Goal: Information Seeking & Learning: Learn about a topic

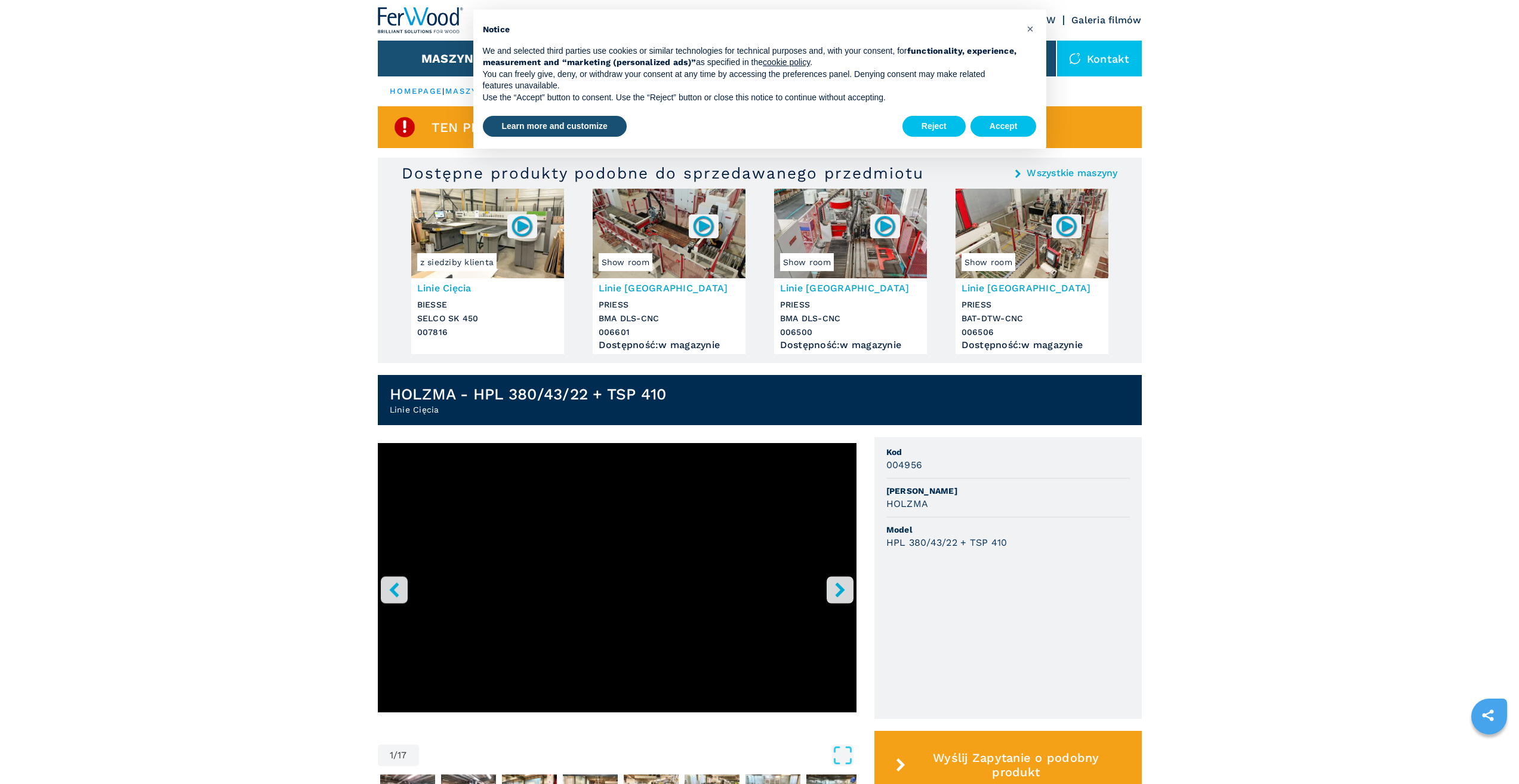
click at [837, 589] on icon "right-button" at bounding box center [840, 589] width 15 height 15
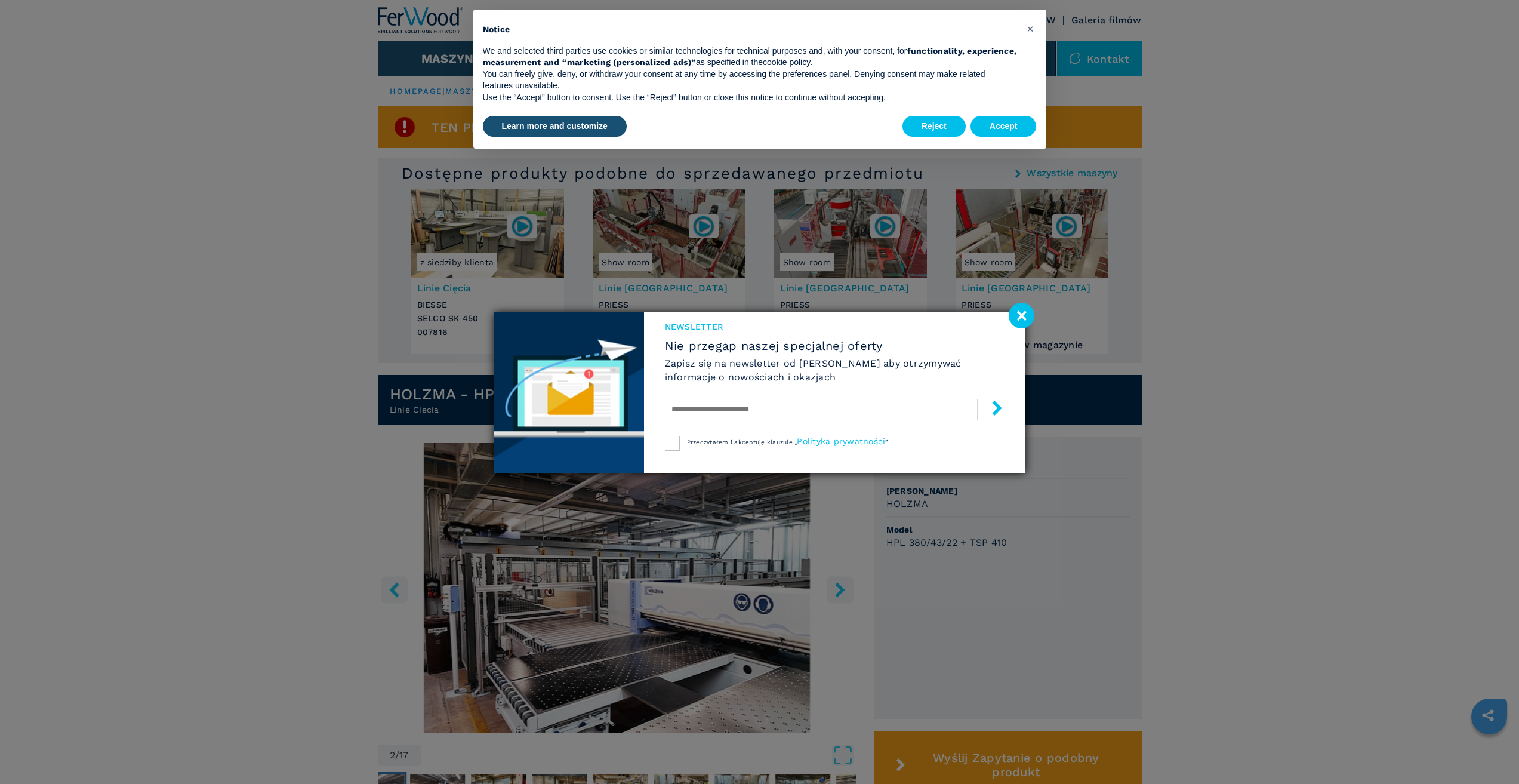
click at [837, 589] on div "Newsletter Nie przegap naszej specjalnej oferty Zapisz się na newsletter od [PE…" at bounding box center [759, 392] width 1519 height 784
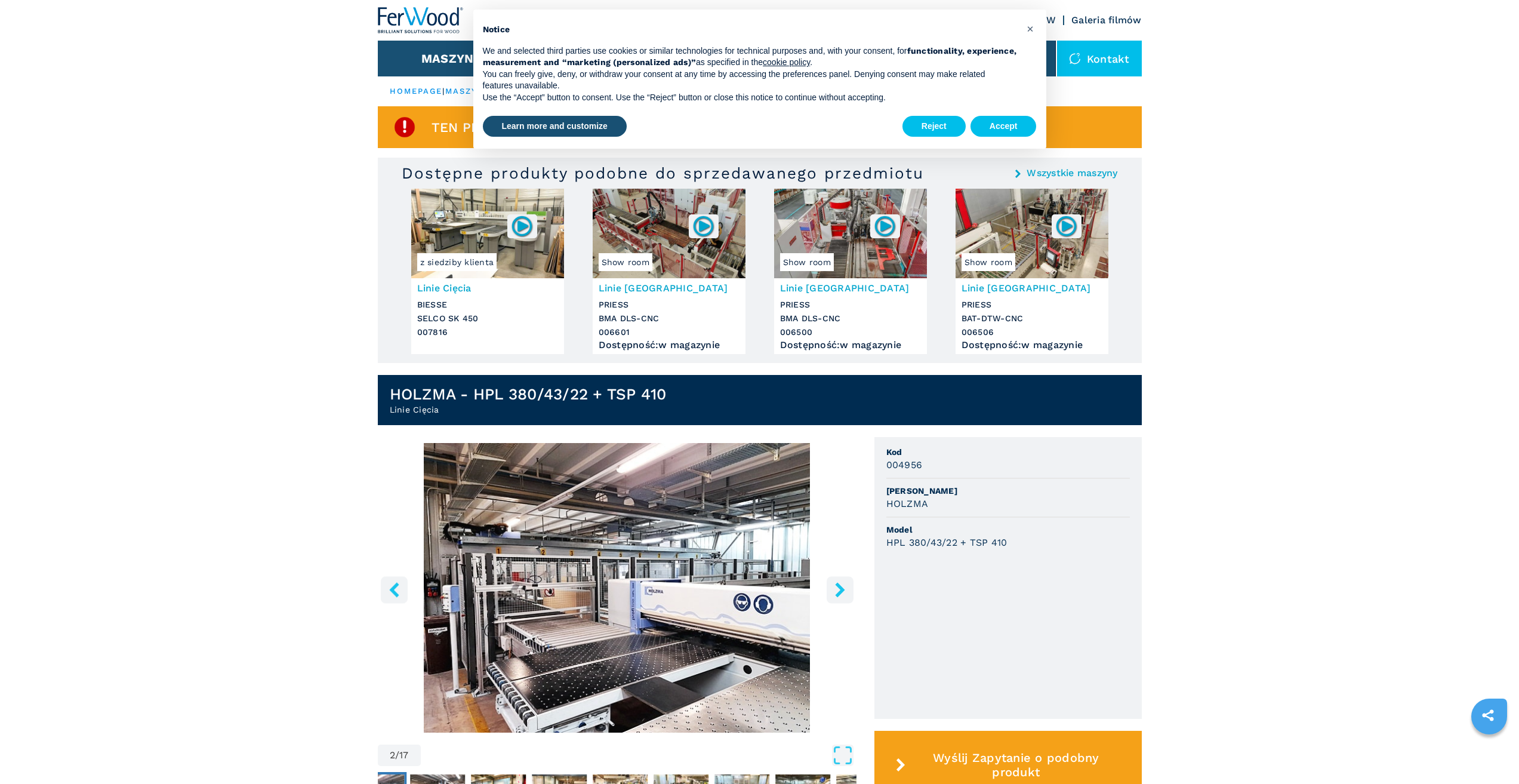
click at [837, 587] on icon "right-button" at bounding box center [840, 589] width 15 height 15
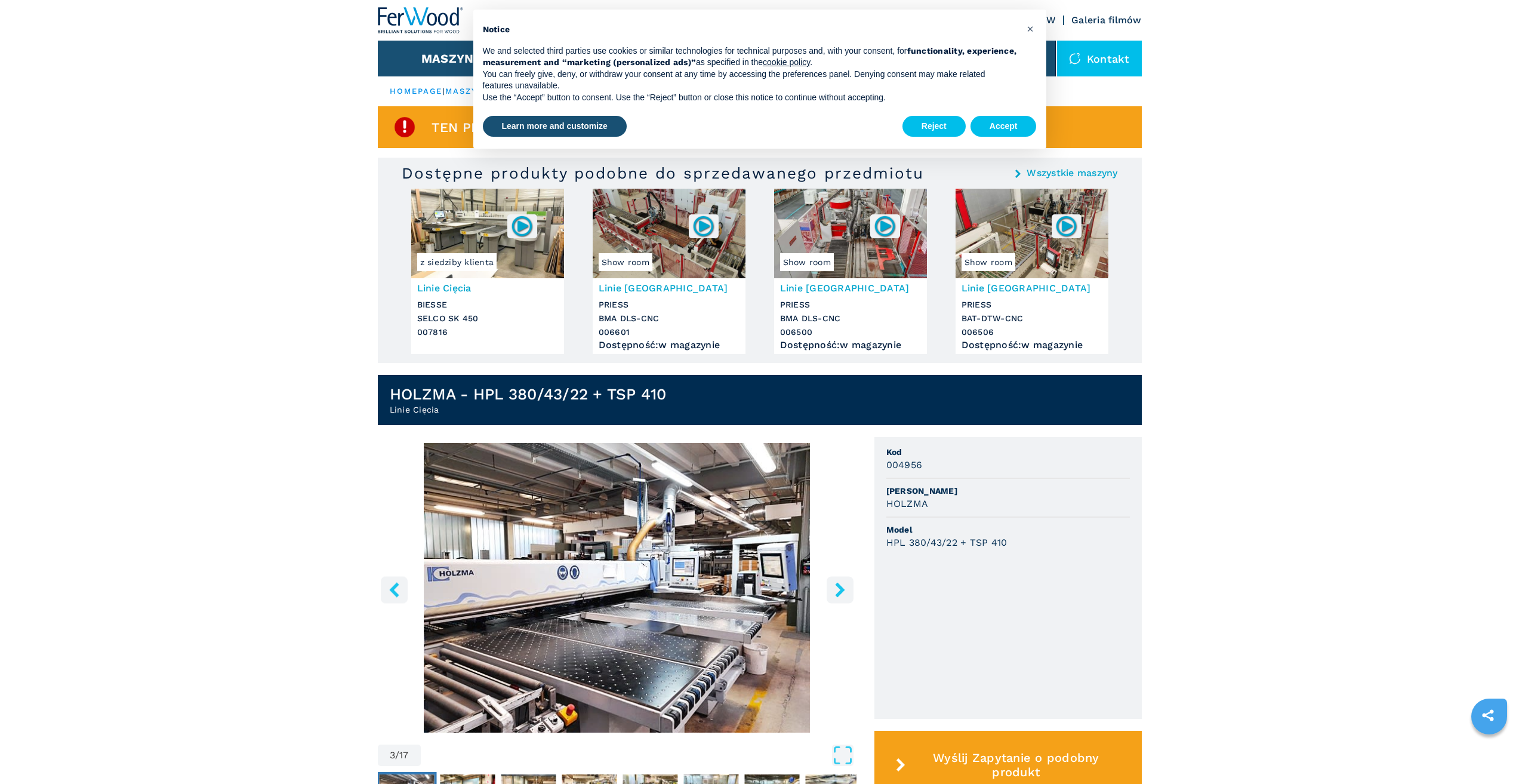
click at [837, 587] on icon "right-button" at bounding box center [840, 589] width 15 height 15
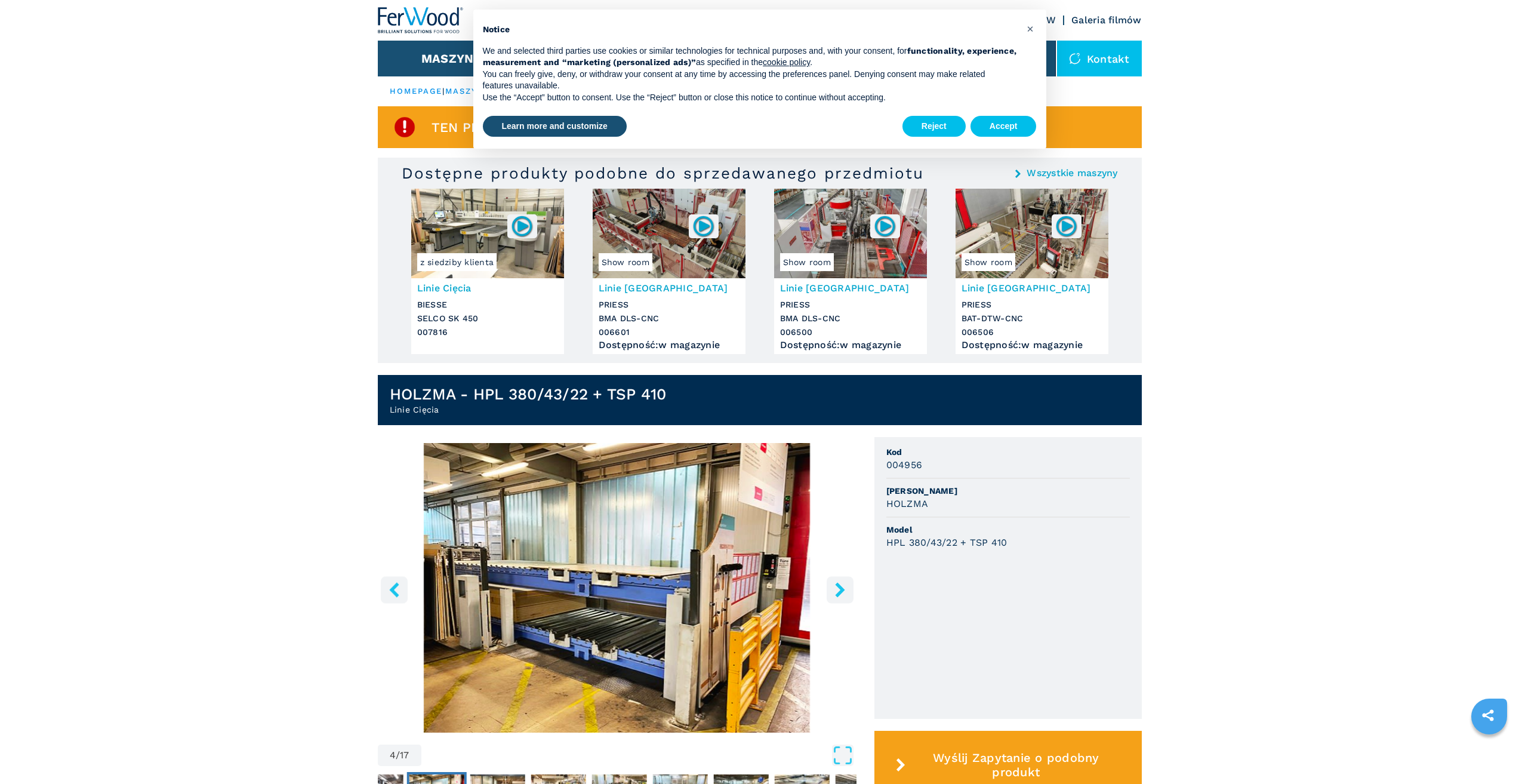
click at [837, 587] on icon "right-button" at bounding box center [840, 589] width 15 height 15
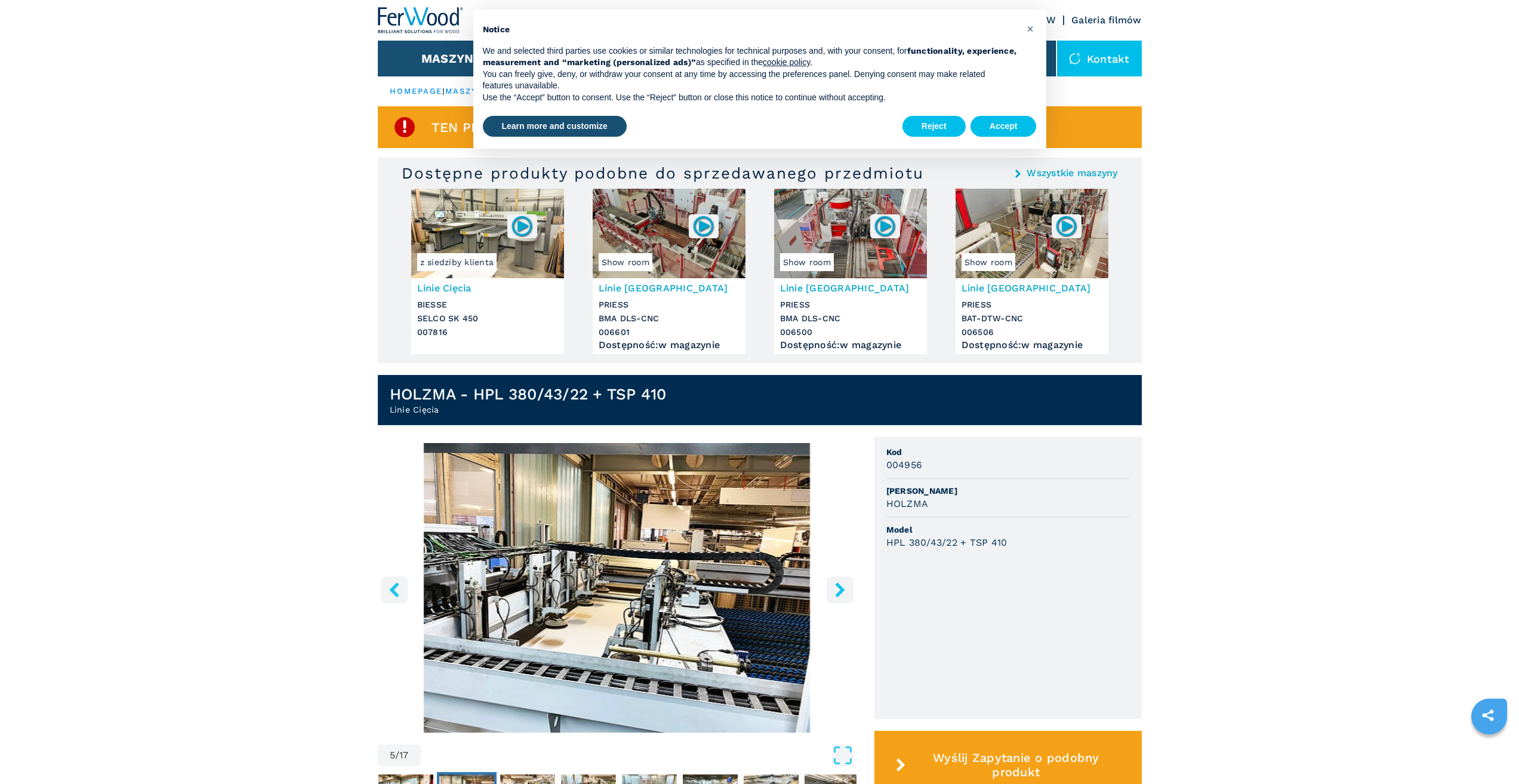
click at [837, 587] on icon "right-button" at bounding box center [840, 589] width 15 height 15
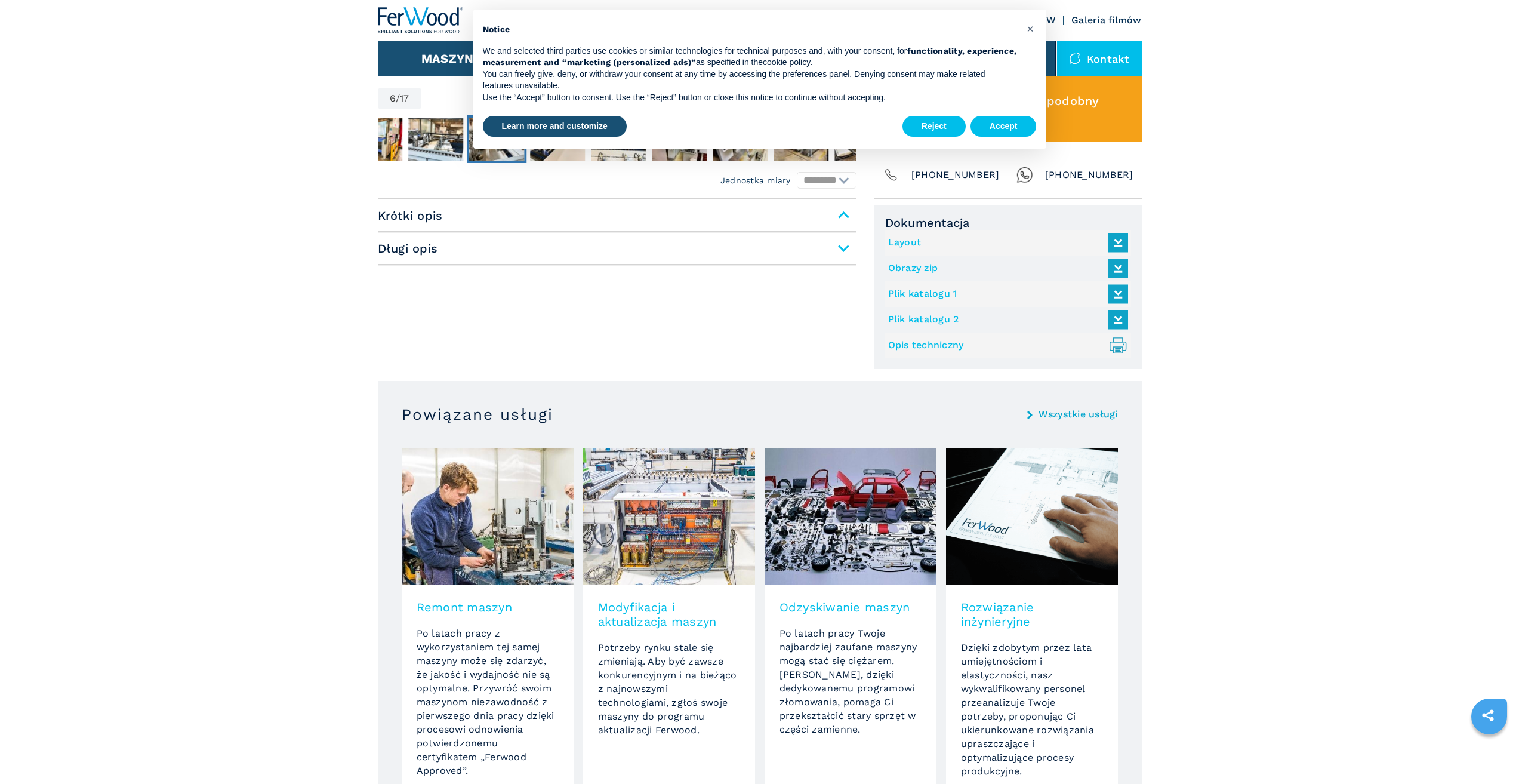
scroll to position [358, 0]
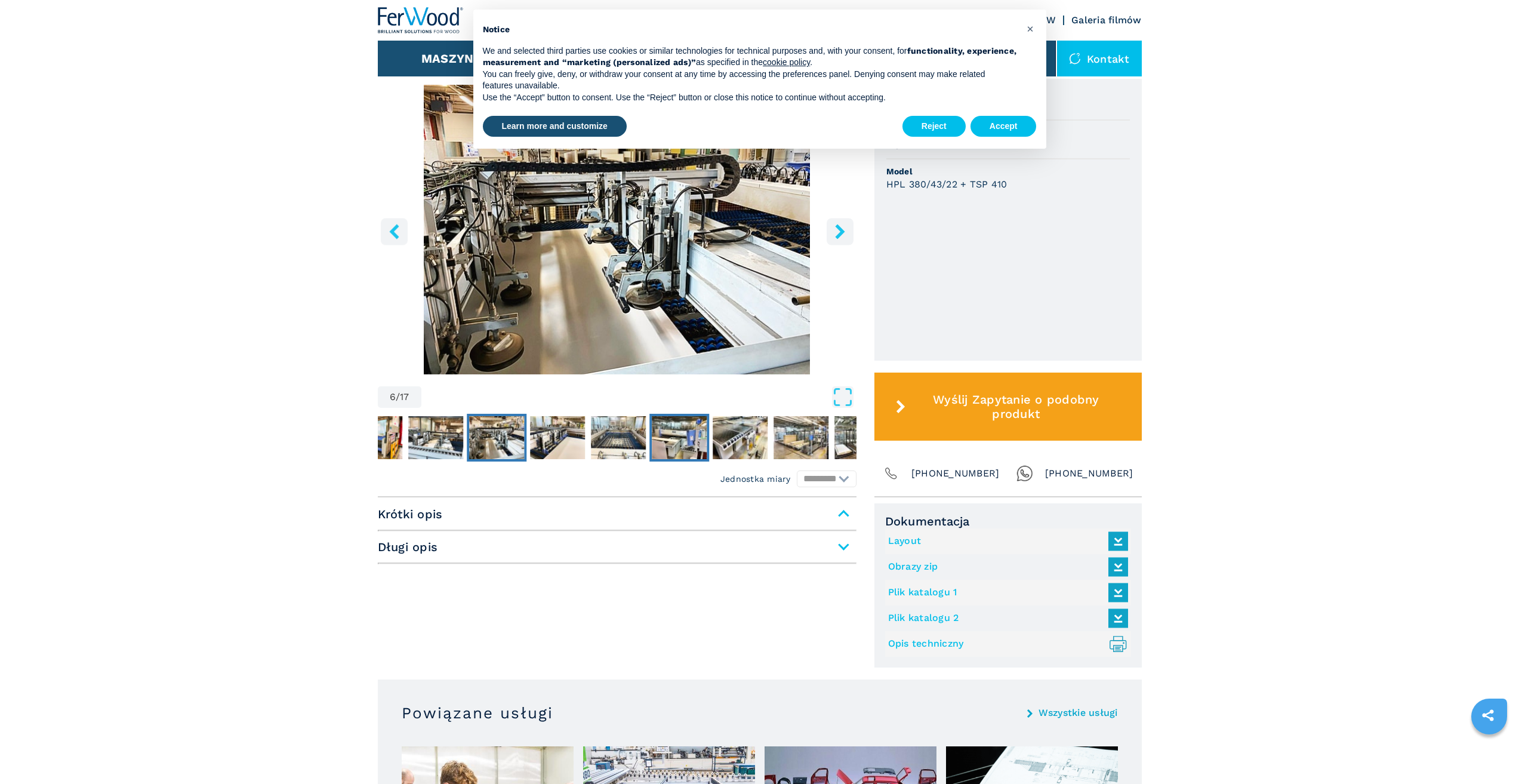
click at [689, 444] on img "Go to Slide 9" at bounding box center [679, 437] width 55 height 43
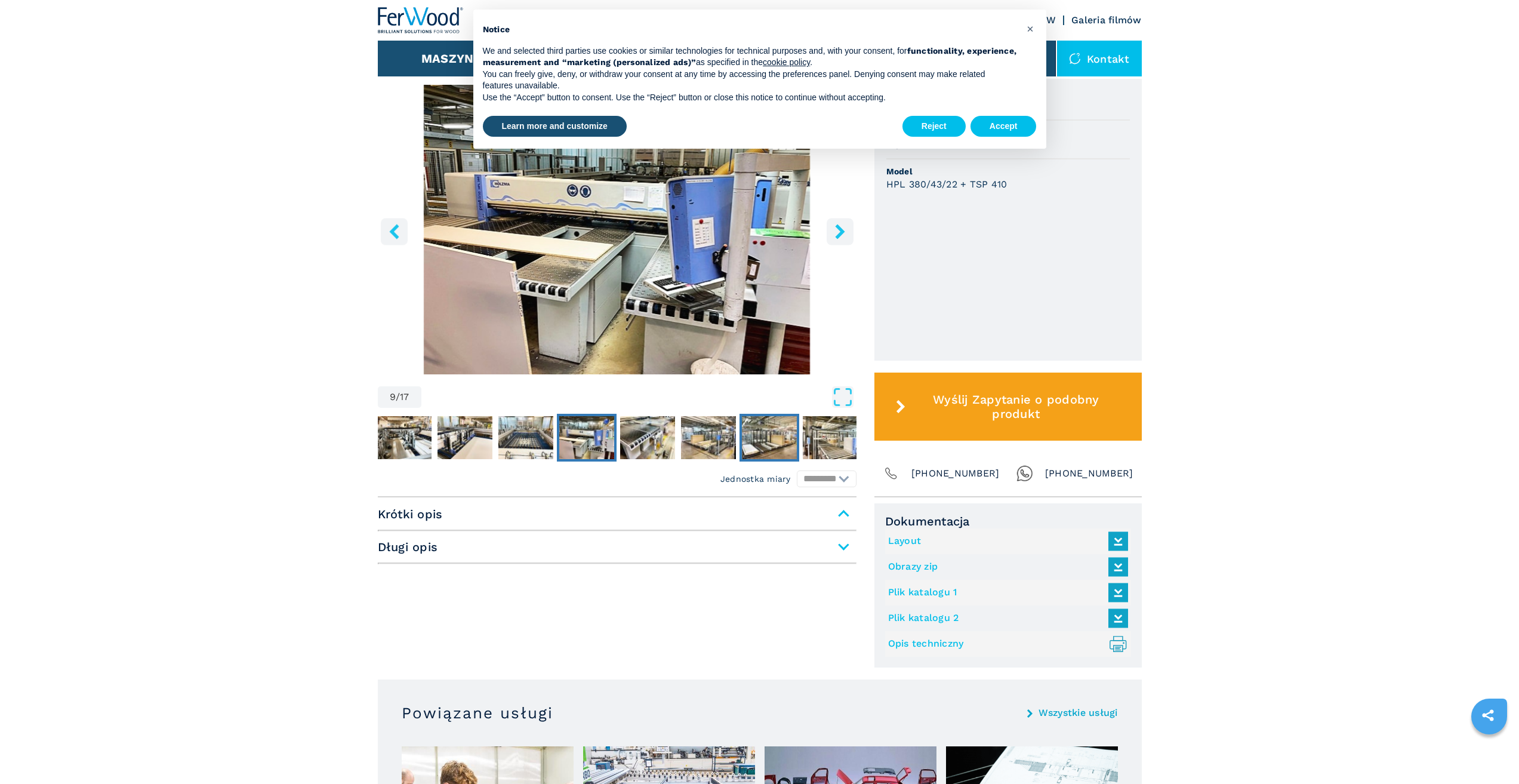
click at [772, 440] on img "Go to Slide 12" at bounding box center [769, 437] width 55 height 43
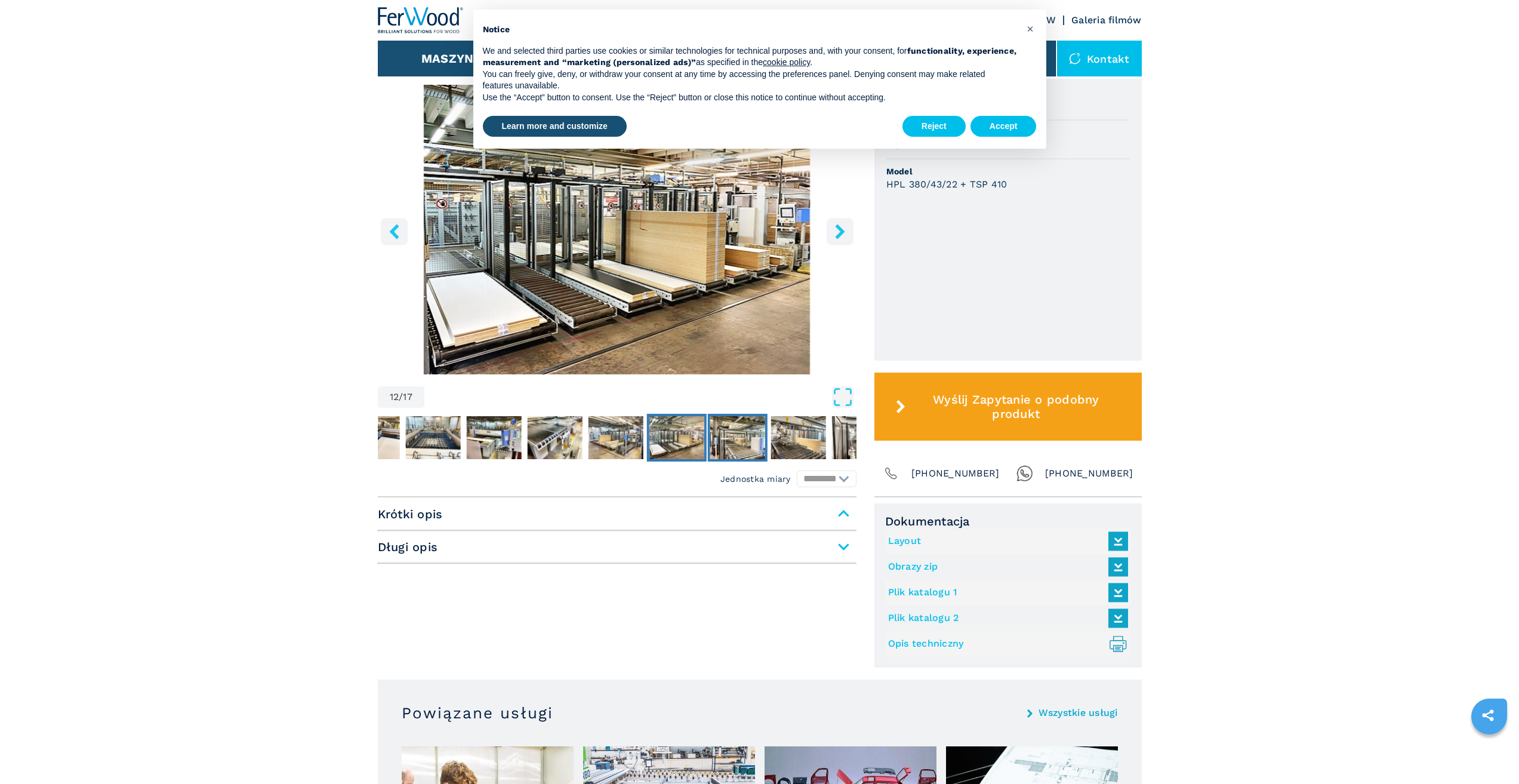
click at [726, 438] on img "Go to Slide 13" at bounding box center [736, 437] width 55 height 43
